Goal: Task Accomplishment & Management: Use online tool/utility

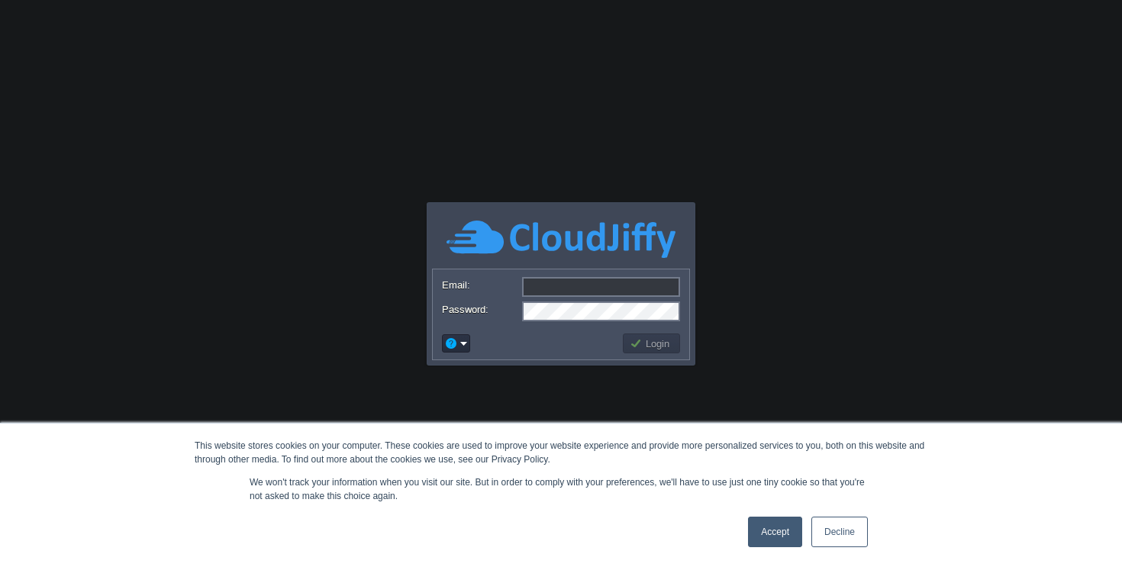
type input "[EMAIL_ADDRESS][DOMAIN_NAME]"
click at [775, 532] on link "Accept" at bounding box center [775, 532] width 54 height 31
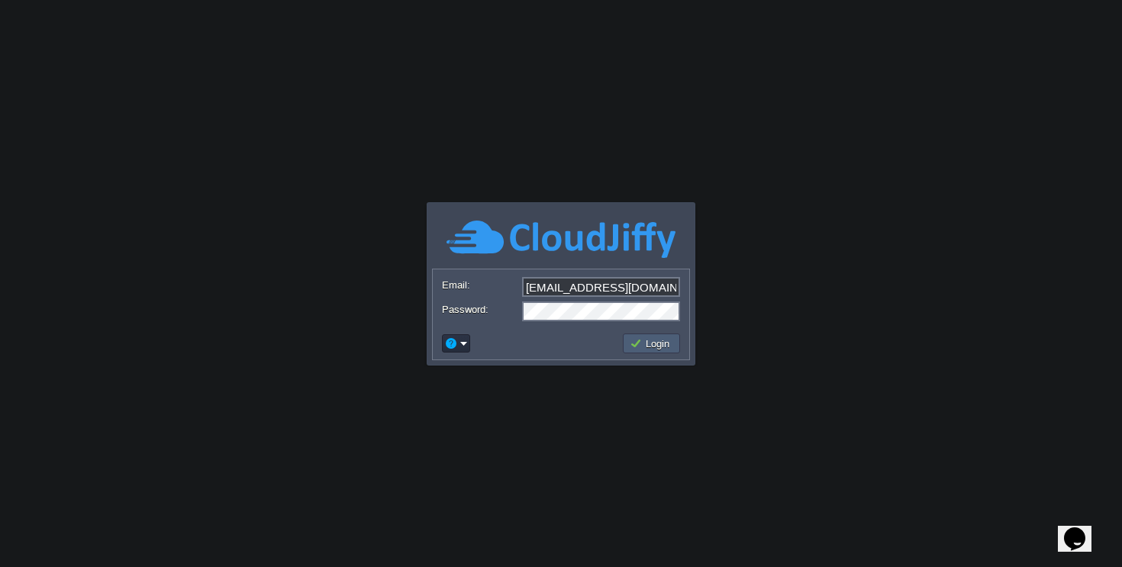
click at [666, 351] on td "Login" at bounding box center [651, 344] width 57 height 20
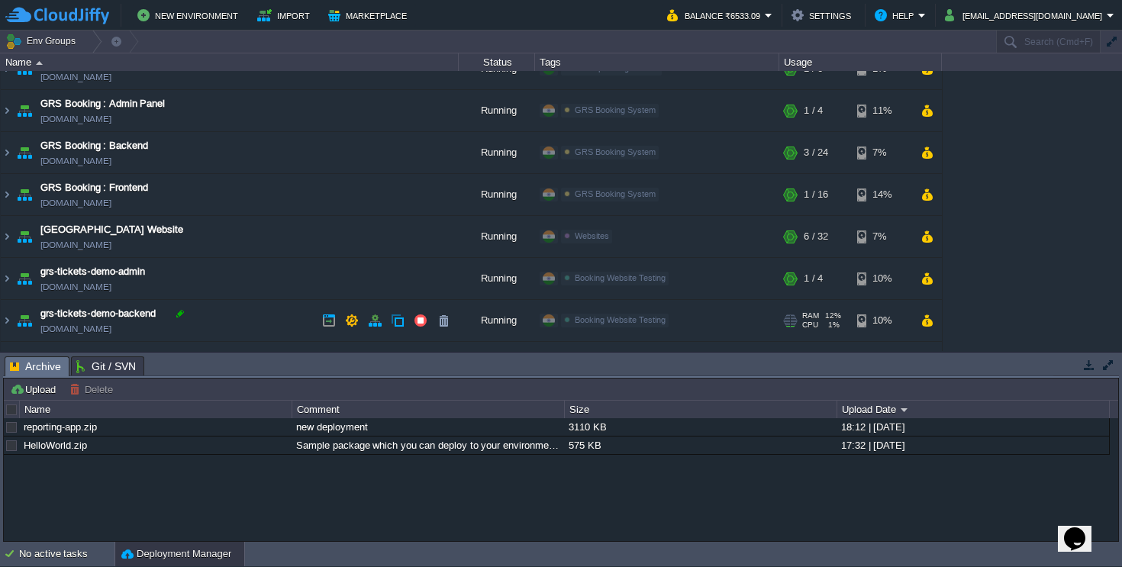
scroll to position [140, 0]
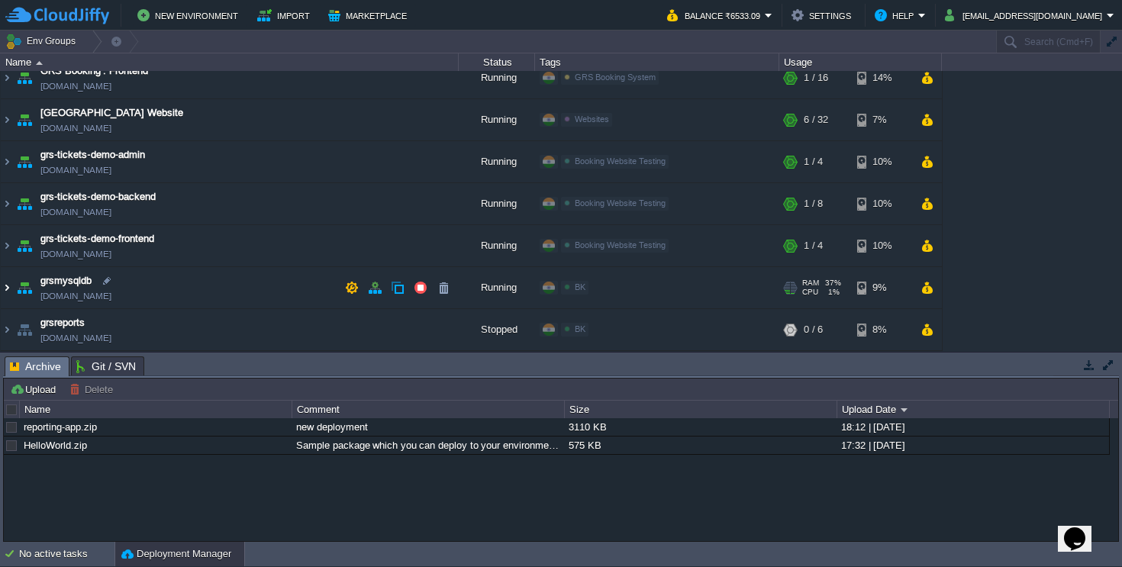
click at [8, 286] on img at bounding box center [7, 287] width 12 height 41
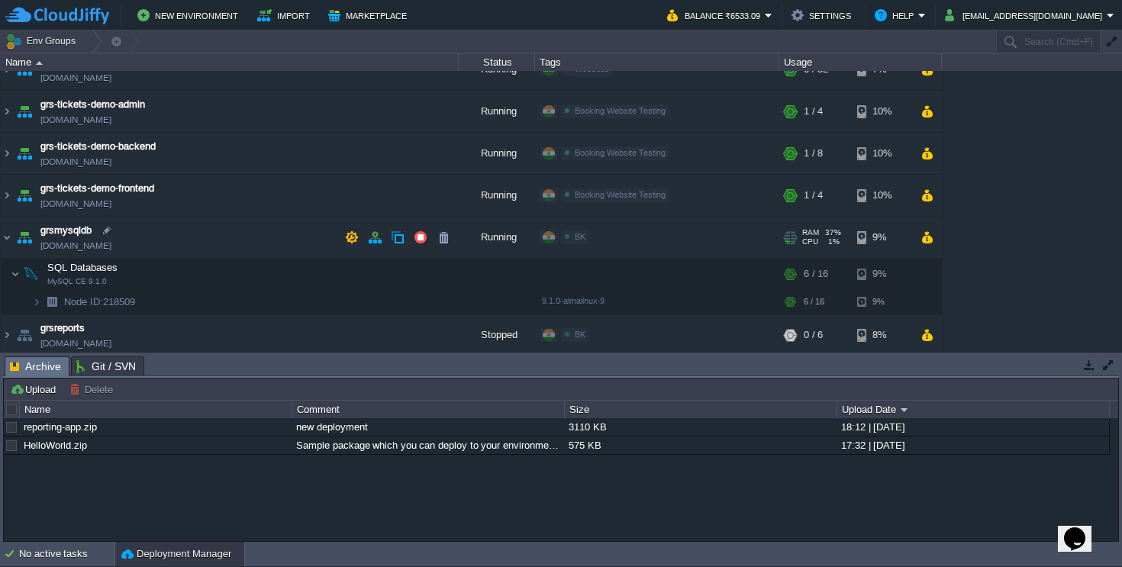
scroll to position [192, 0]
click at [137, 247] on td "grsmysqldb [DOMAIN_NAME]" at bounding box center [230, 236] width 458 height 42
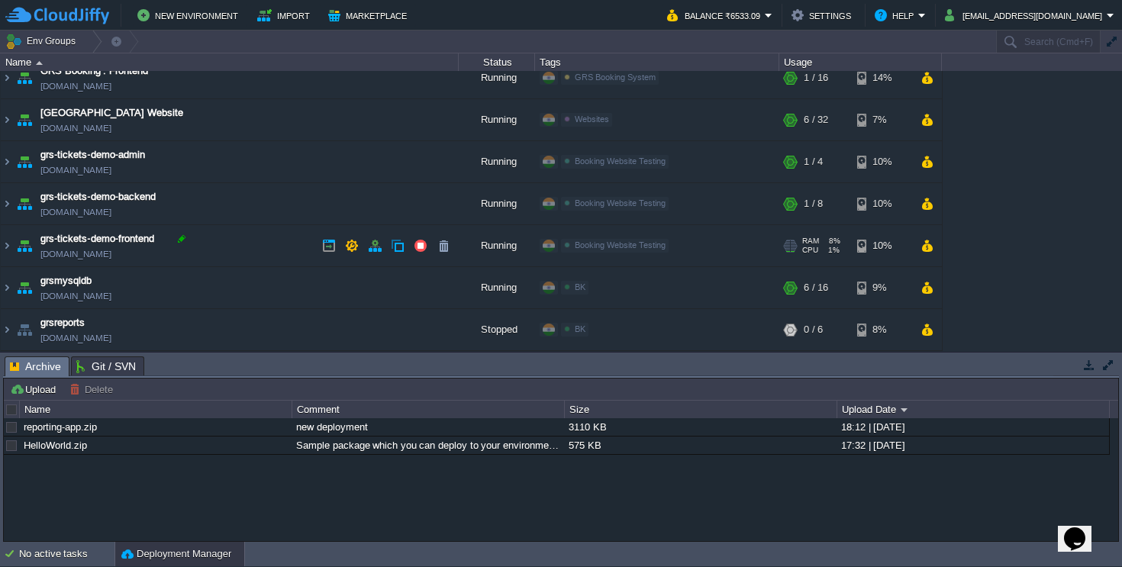
copy td "[DOMAIN_NAME]"
click at [11, 290] on img at bounding box center [7, 287] width 12 height 41
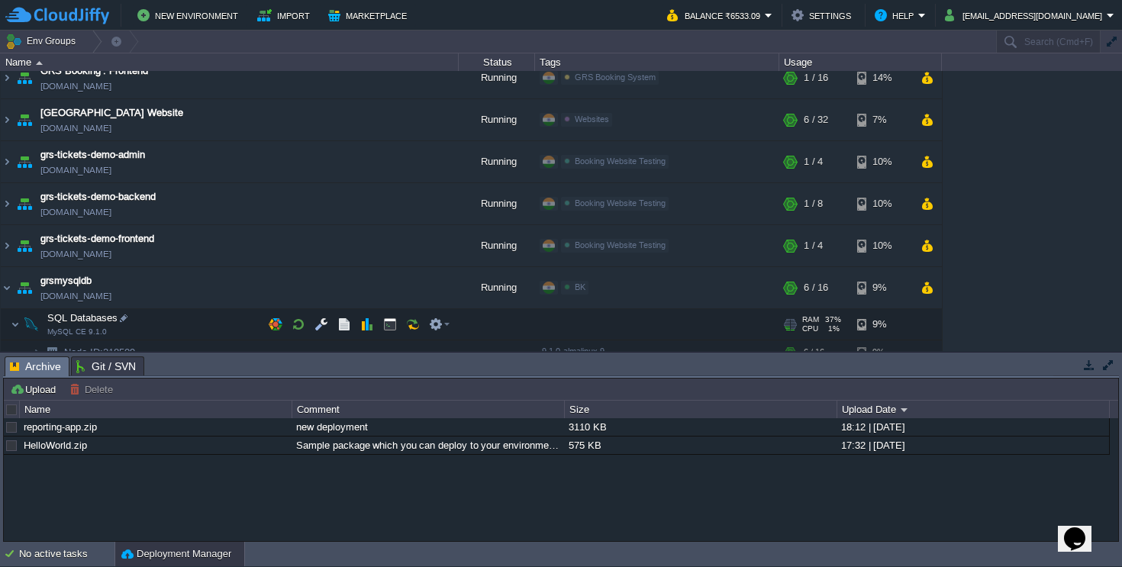
scroll to position [195, 0]
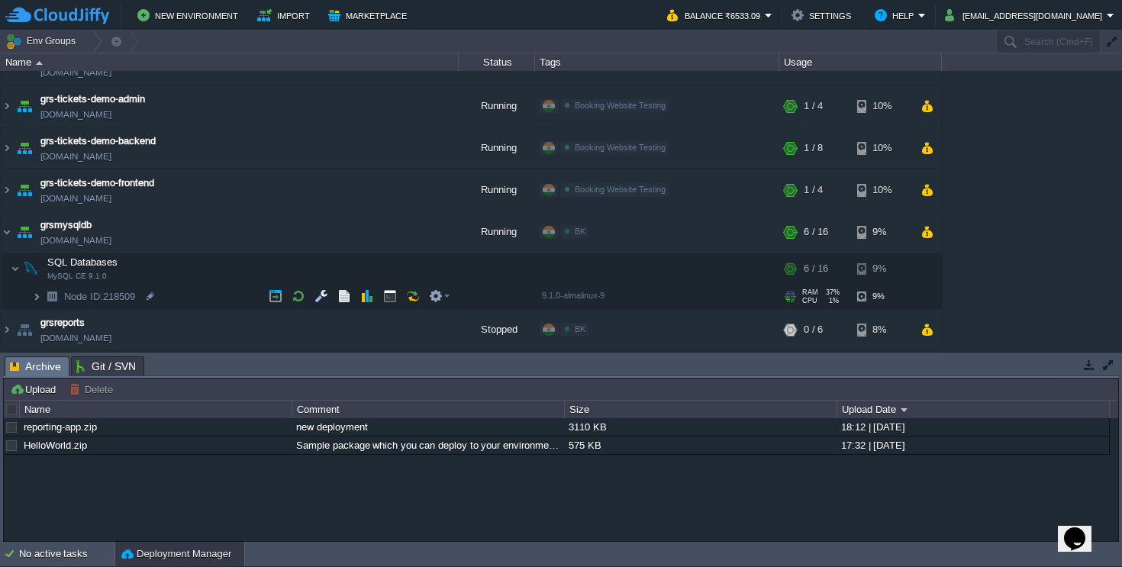
click at [39, 298] on img at bounding box center [36, 297] width 9 height 24
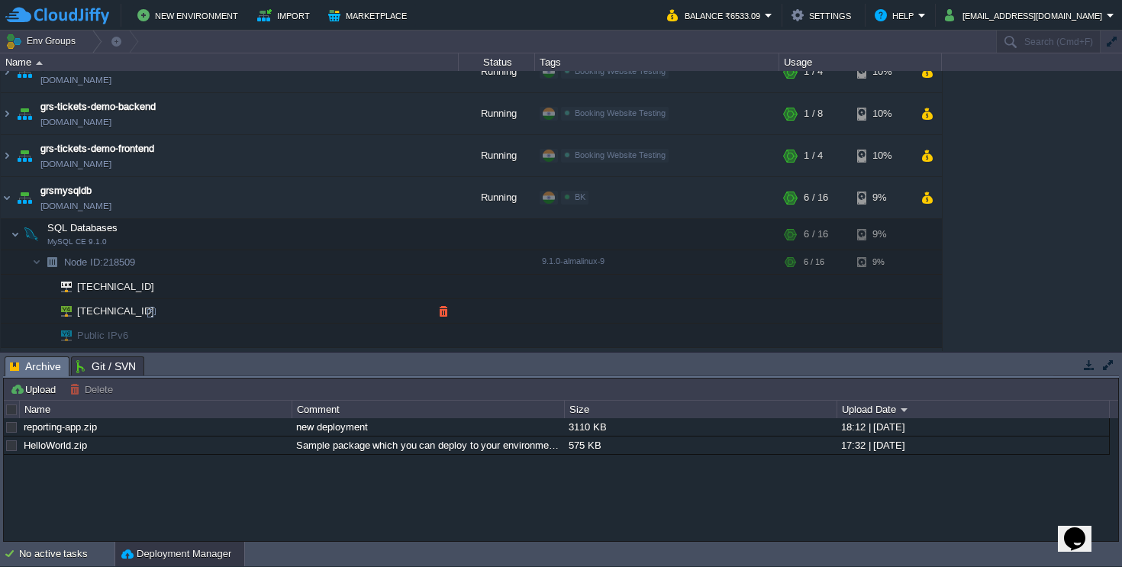
scroll to position [230, 0]
click at [150, 314] on div at bounding box center [151, 311] width 14 height 14
